Goal: Information Seeking & Learning: Find specific fact

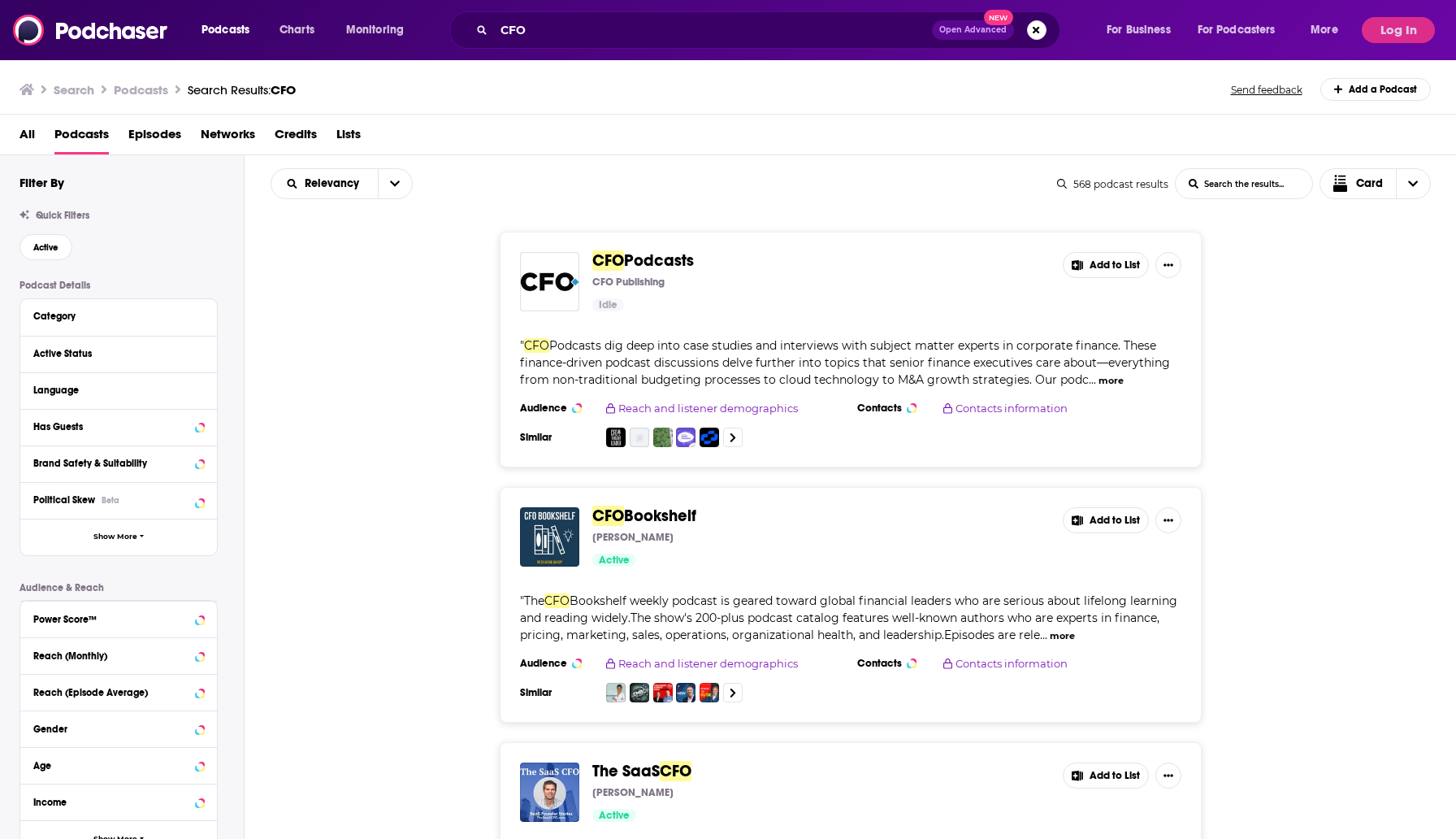
click at [489, 33] on div "CFO Open Advanced New" at bounding box center [754, 30] width 611 height 38
click at [506, 31] on input "CFO" at bounding box center [712, 30] width 438 height 26
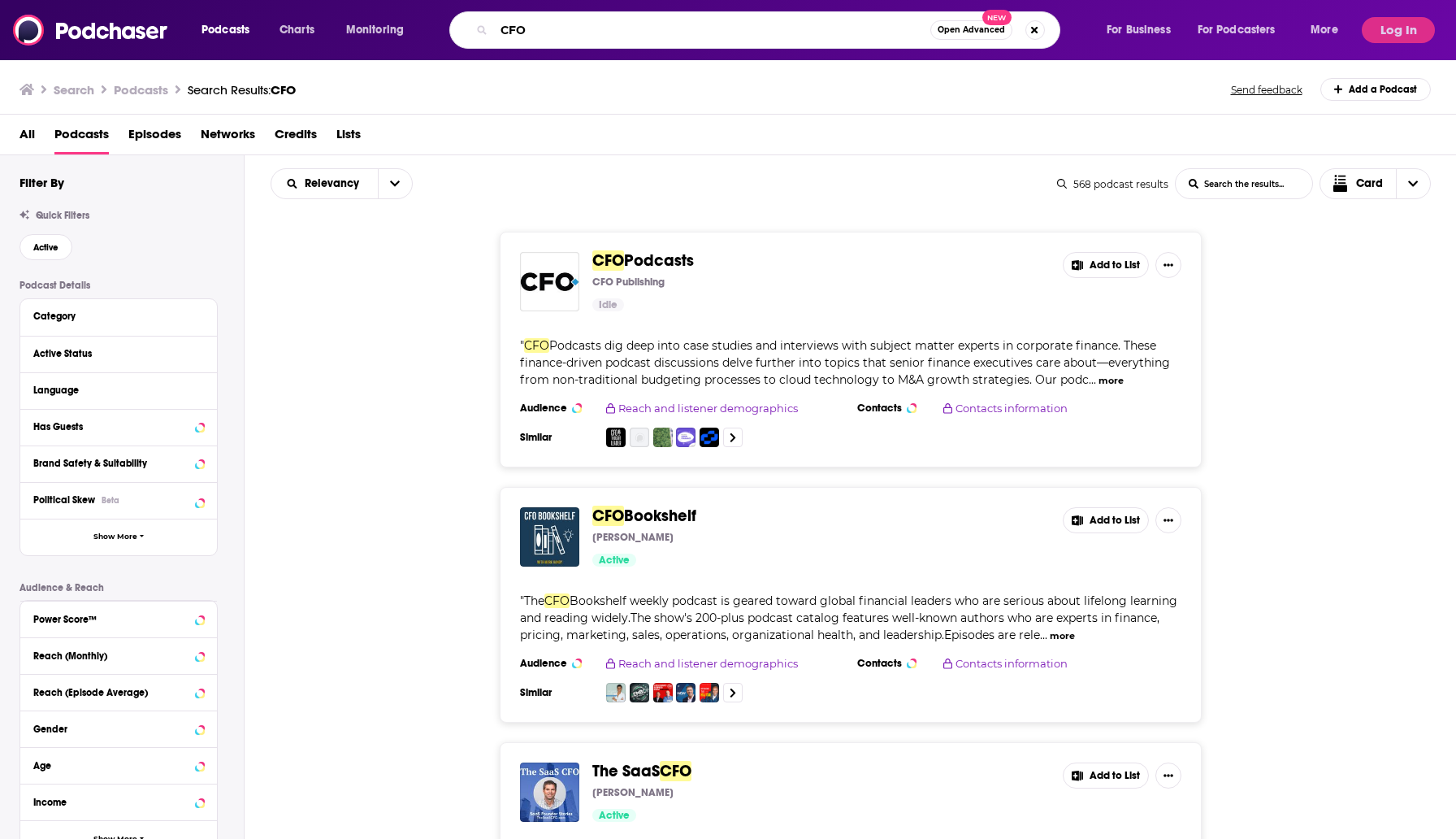
click at [506, 31] on input "CFO" at bounding box center [712, 30] width 437 height 26
type input "[PERSON_NAME] AND Data Center"
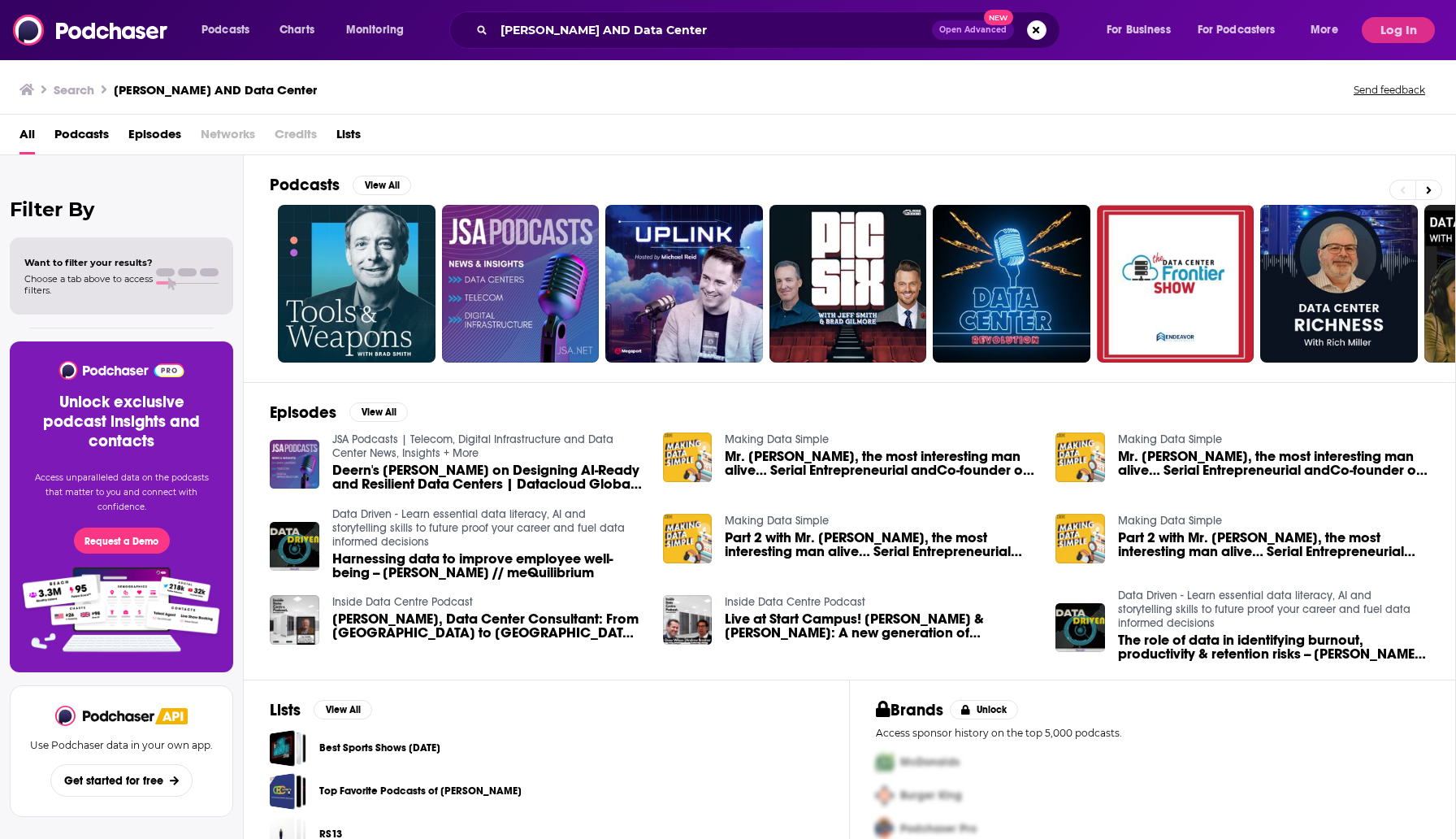
click at [413, 469] on span "Deern's [PERSON_NAME] on Designing AI-Ready and Resilient Data Centers | Datacl…" at bounding box center [488, 477] width 311 height 27
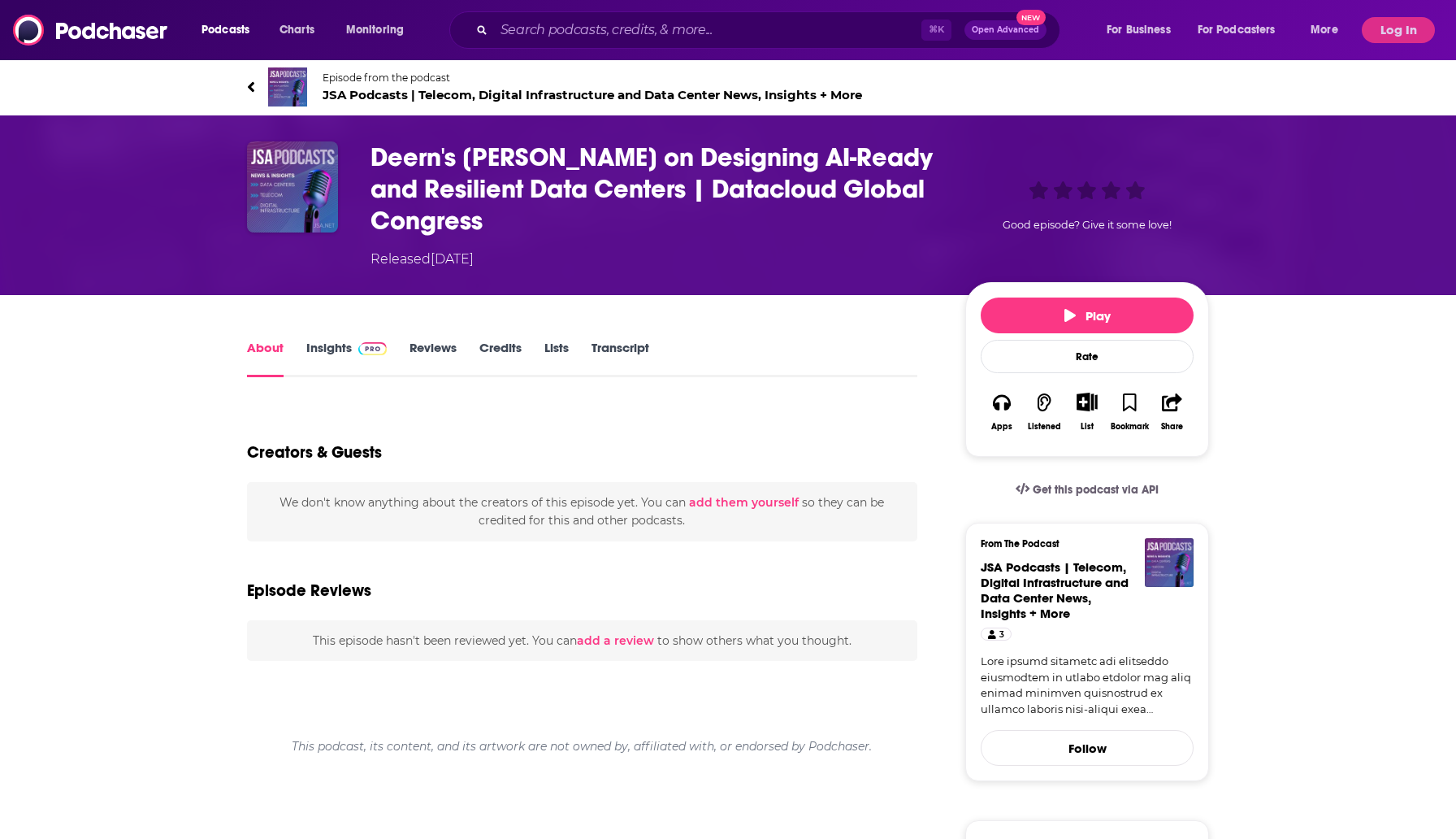
scroll to position [38, 0]
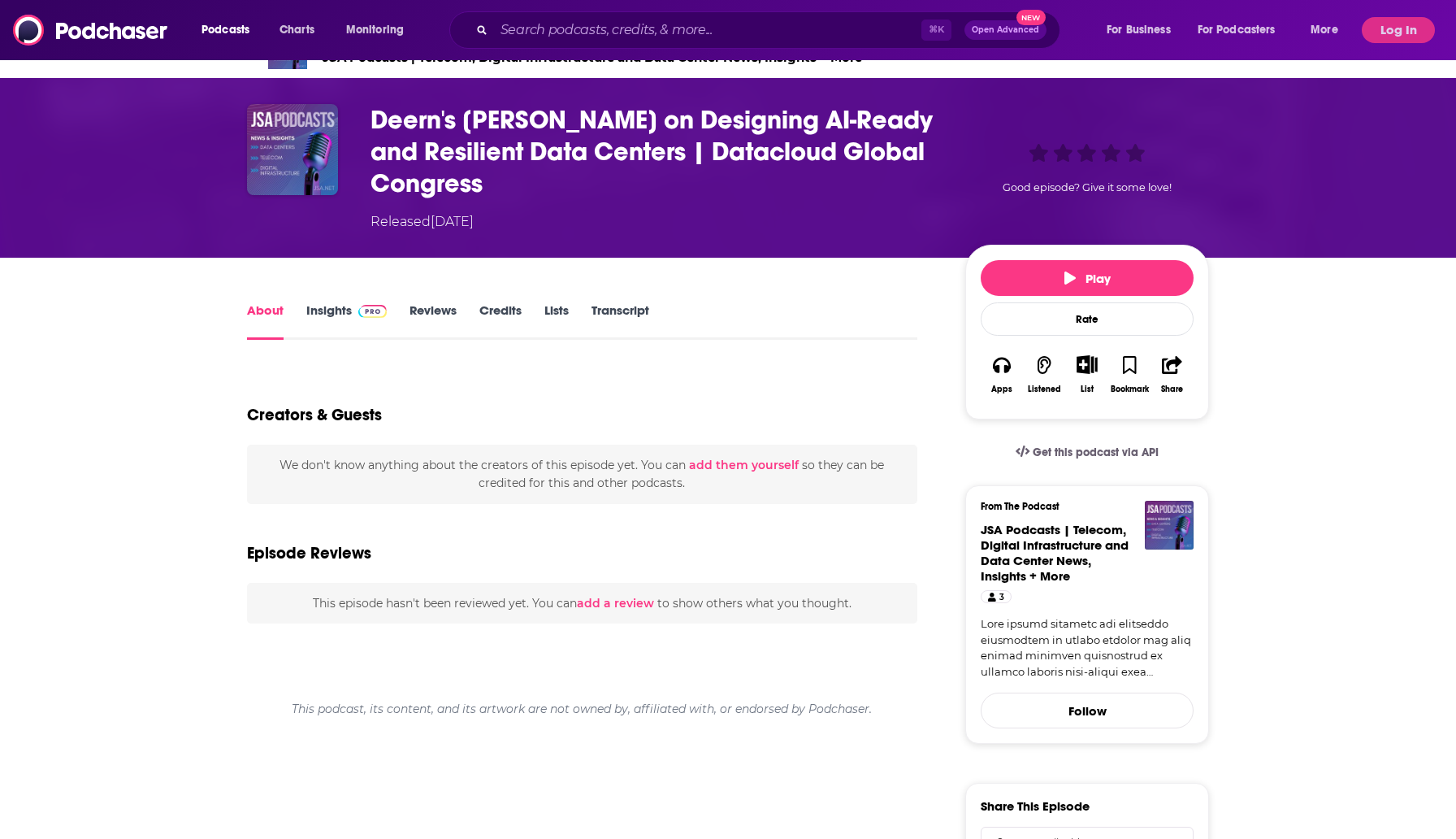
click at [334, 326] on link "Insights" at bounding box center [346, 321] width 81 height 38
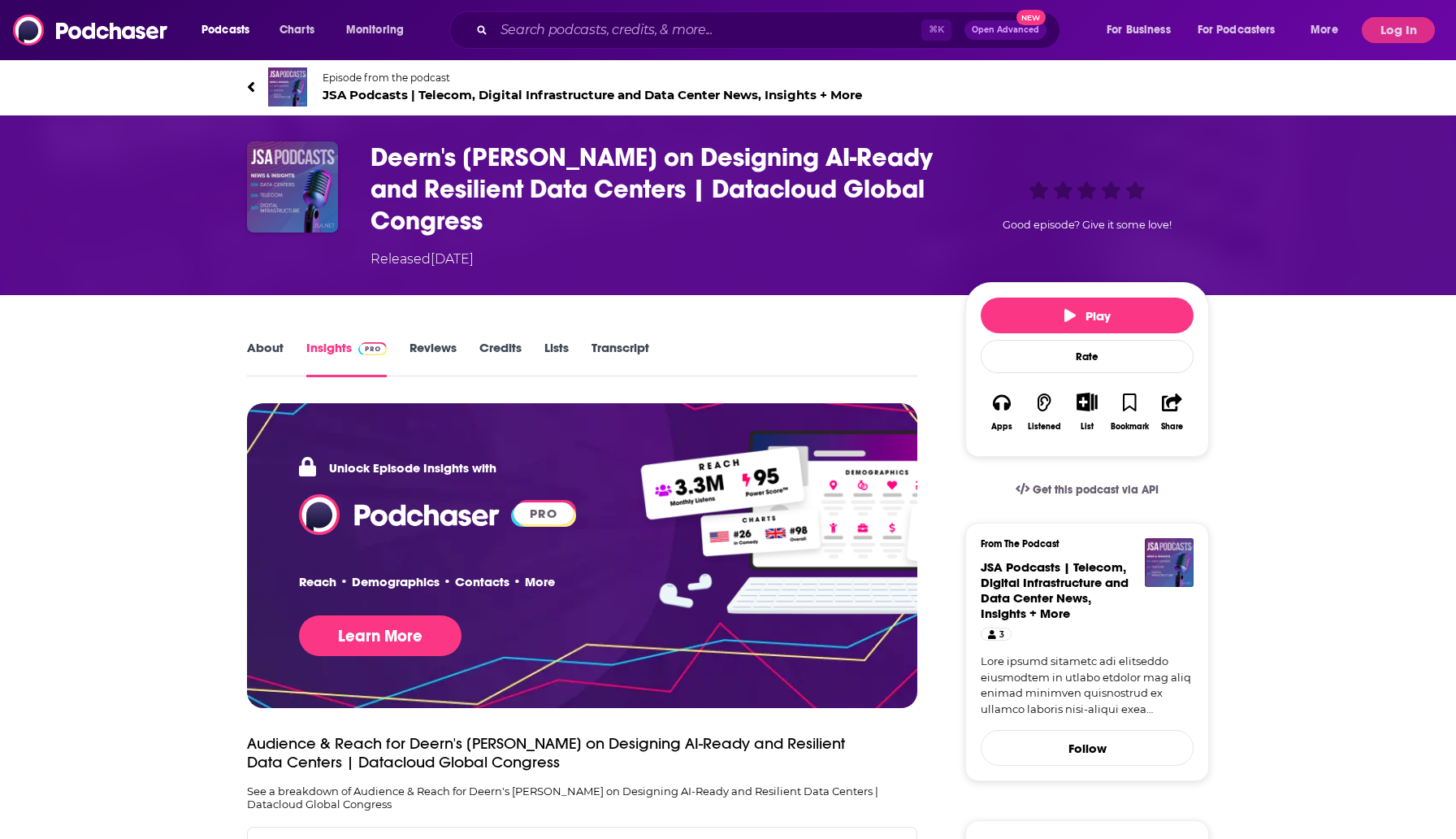
scroll to position [282, 0]
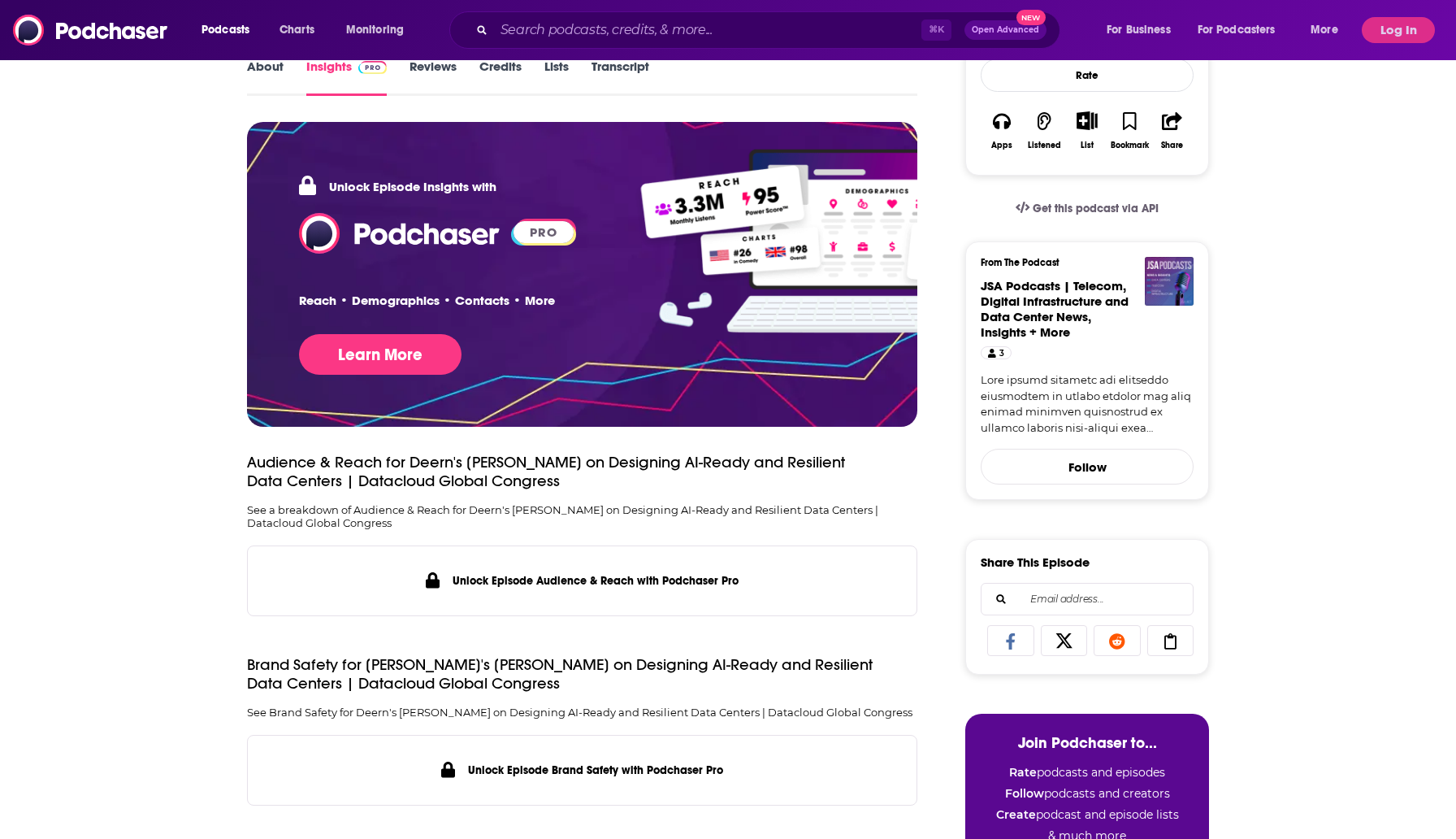
click at [1397, 35] on button "Log In" at bounding box center [1398, 30] width 73 height 26
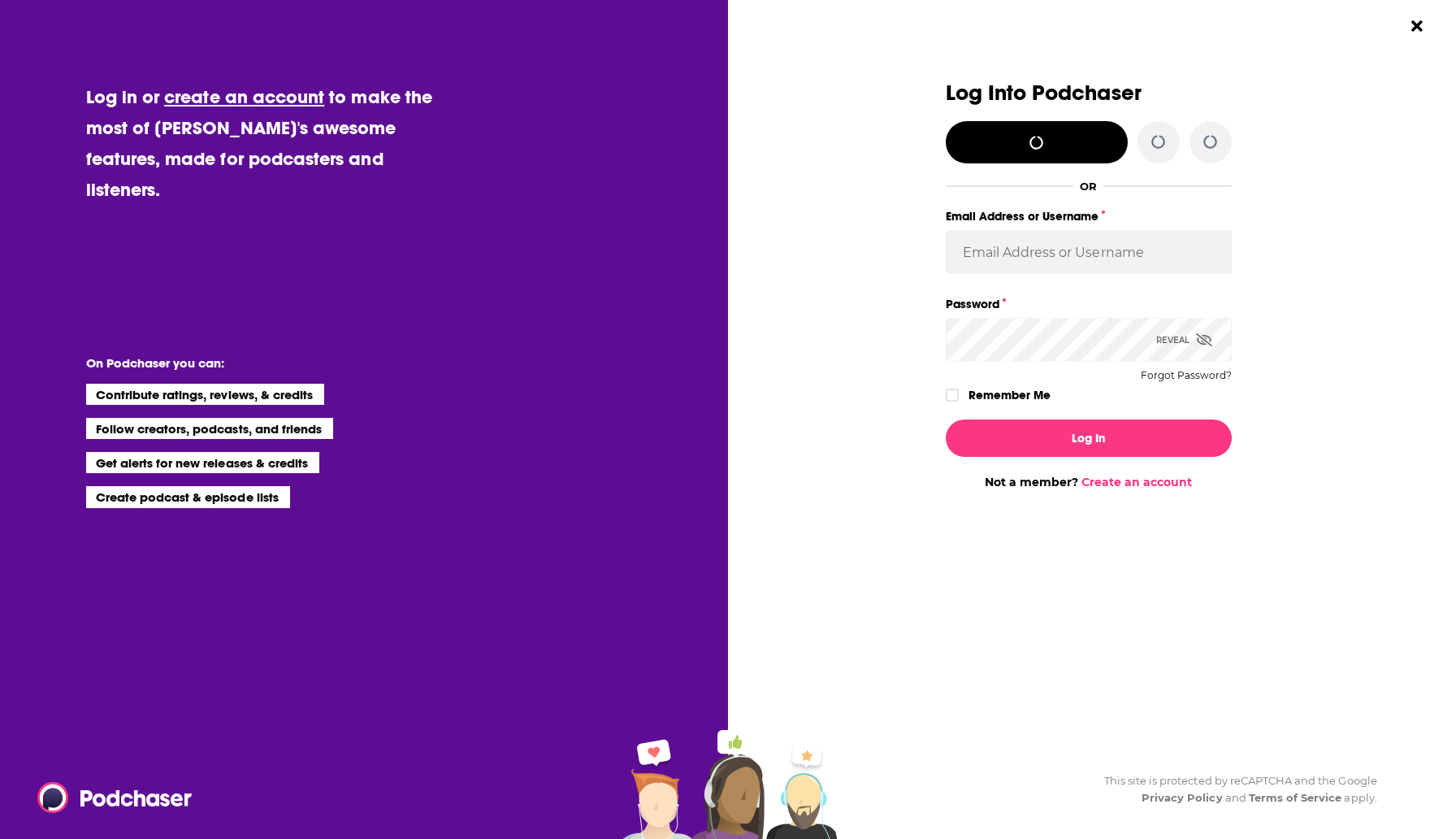
scroll to position [0, 0]
click at [1096, 241] on input "Email Address or Username" at bounding box center [1088, 252] width 286 height 44
paste input "[EMAIL_ADDRESS][DOMAIN_NAME]"
type input "[EMAIL_ADDRESS][DOMAIN_NAME]"
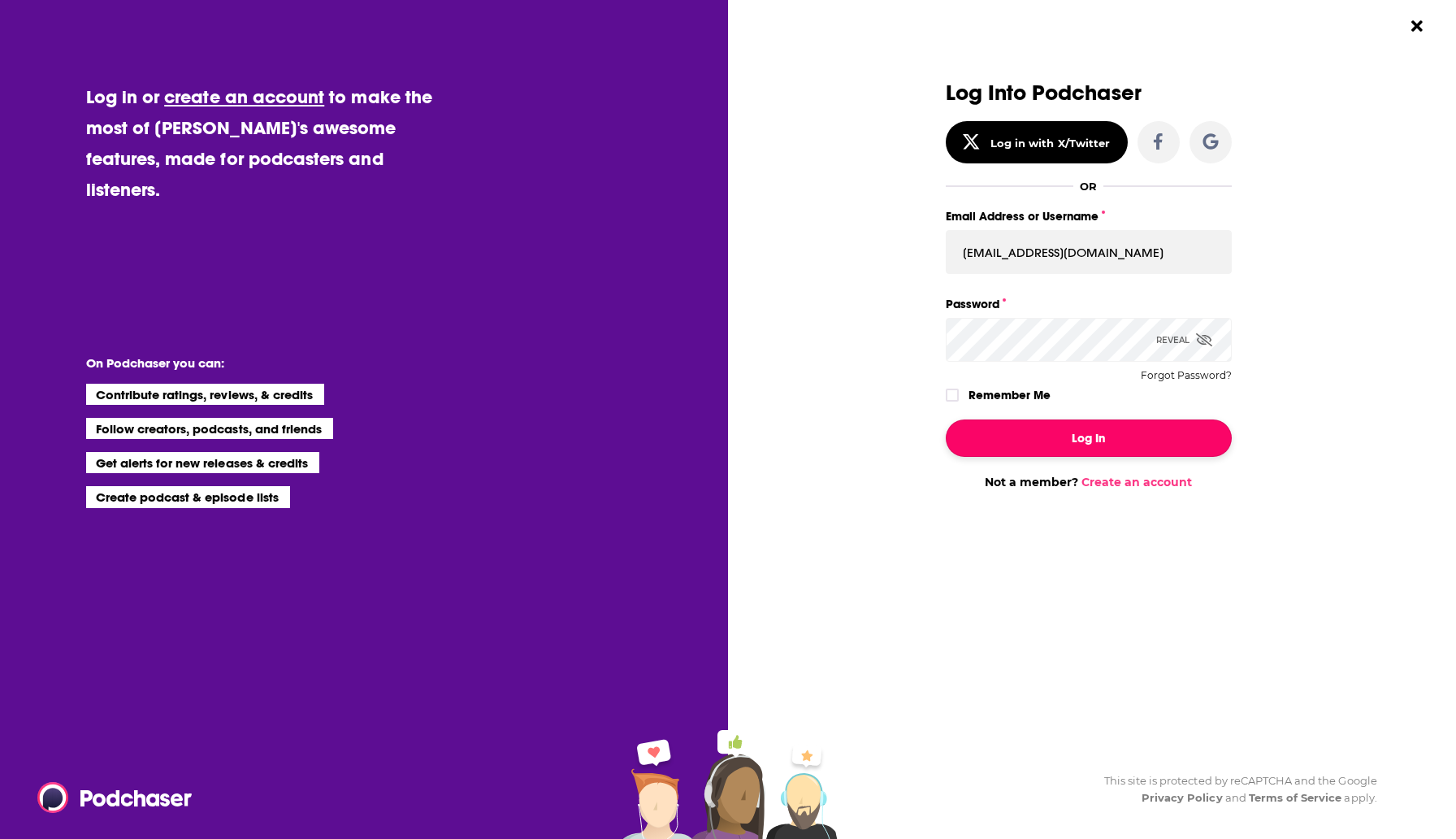
click at [1034, 443] on button "Log In" at bounding box center [1088, 438] width 286 height 38
